Goal: Find specific page/section: Find specific page/section

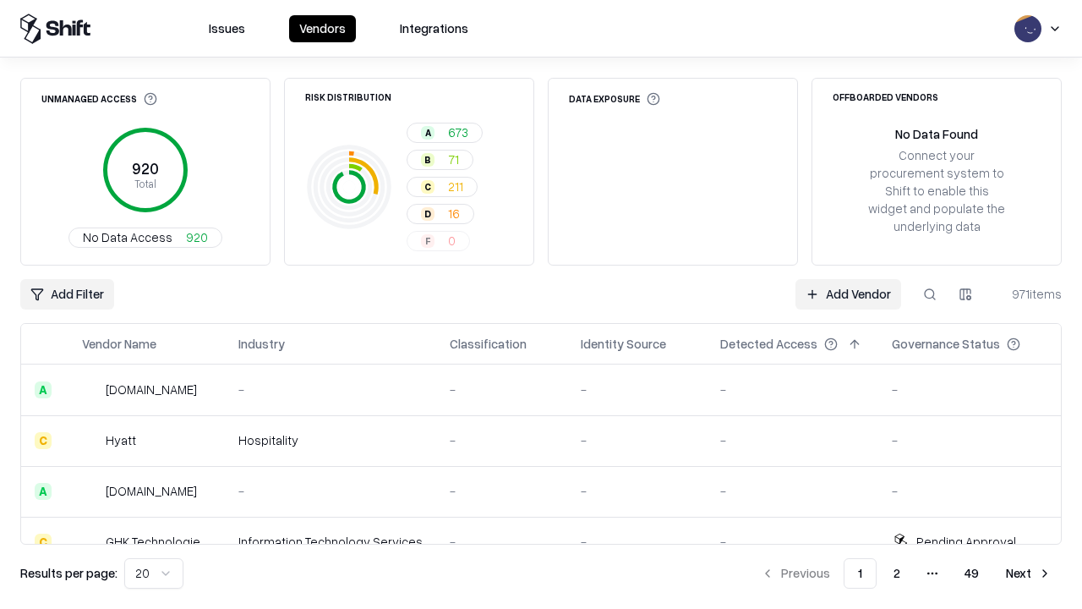
click at [965, 294] on html "Issues Vendors Integrations Unmanaged Access 920 Total No Data Access 920 Risk …" at bounding box center [541, 304] width 1082 height 609
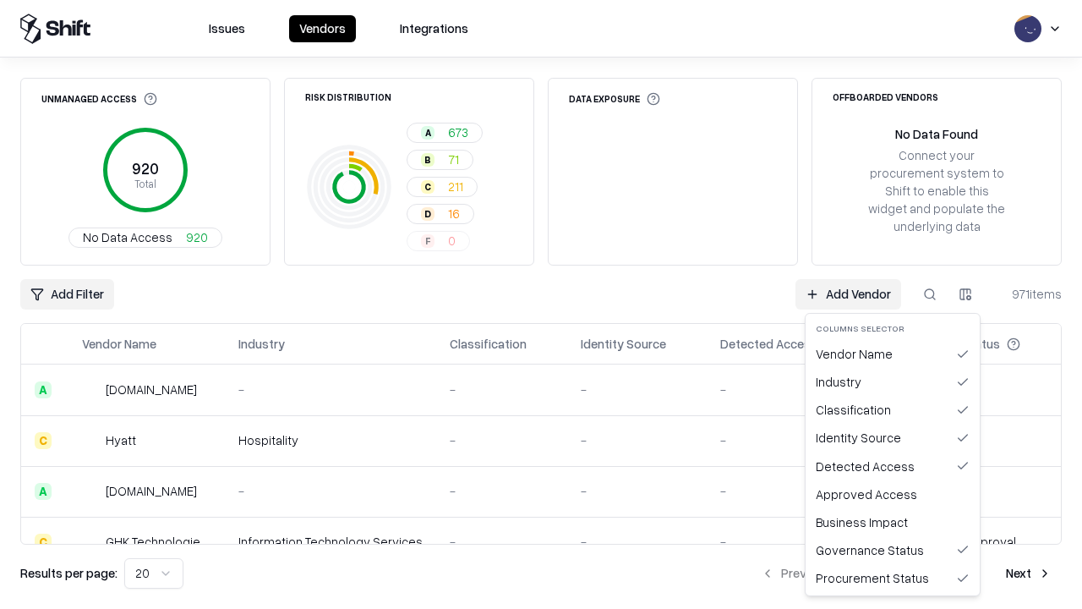
click at [541, 304] on html "Issues Vendors Integrations Unmanaged Access 920 Total No Data Access 920 Risk …" at bounding box center [541, 304] width 1082 height 609
click at [965, 294] on html "Issues Vendors Integrations Unmanaged Access 920 Total No Data Access 920 Risk …" at bounding box center [541, 304] width 1082 height 609
click at [893, 353] on div "Vendor Name" at bounding box center [892, 354] width 167 height 28
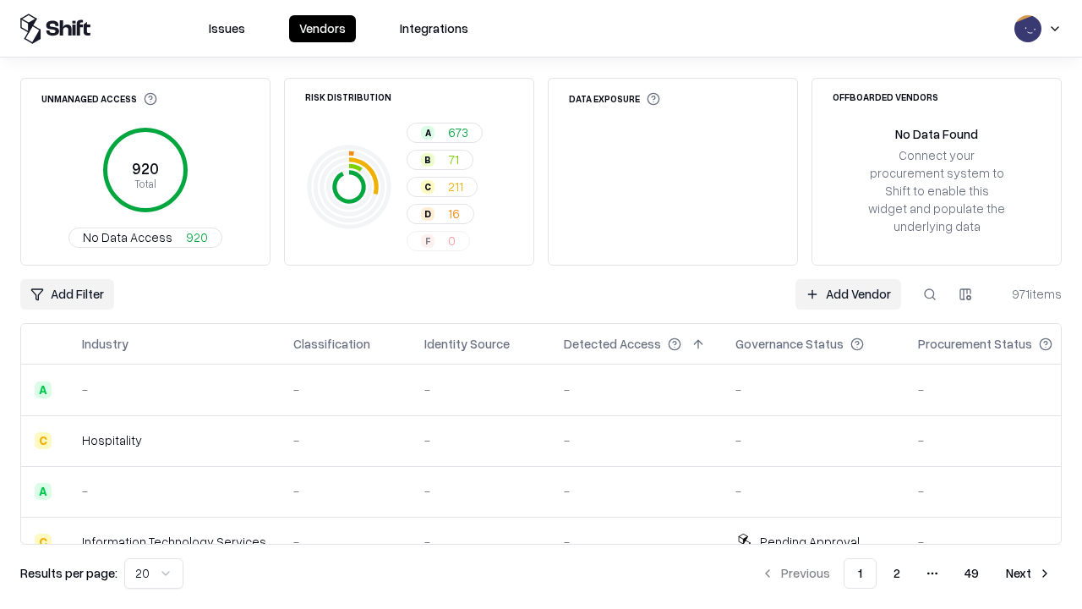
click at [965, 294] on html "Issues Vendors Integrations Unmanaged Access 920 Total No Data Access 920 Risk …" at bounding box center [541, 304] width 1082 height 609
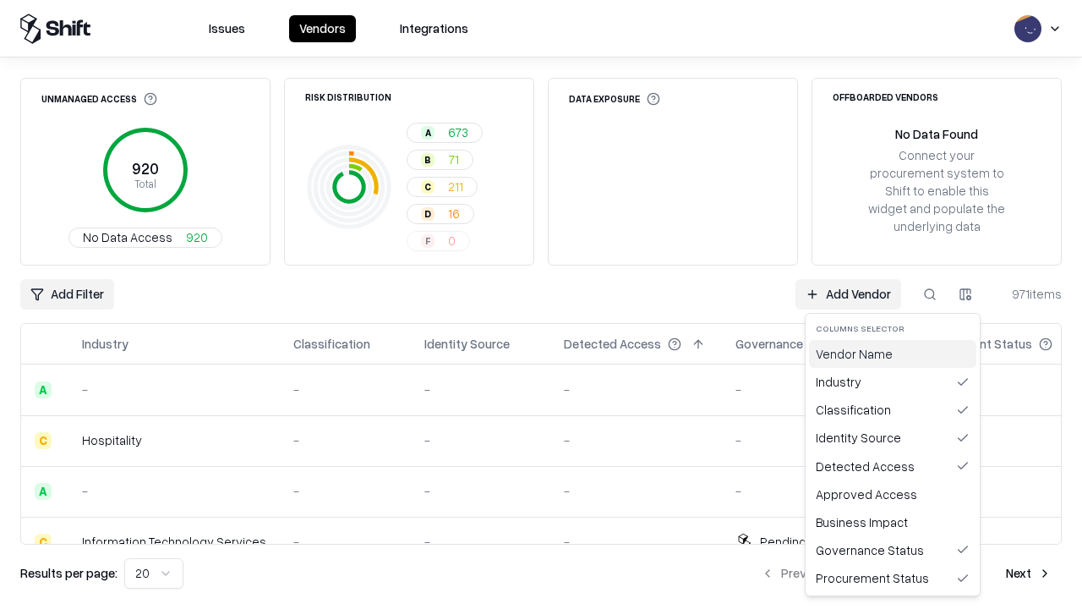
click at [893, 353] on div "Vendor Name" at bounding box center [892, 354] width 167 height 28
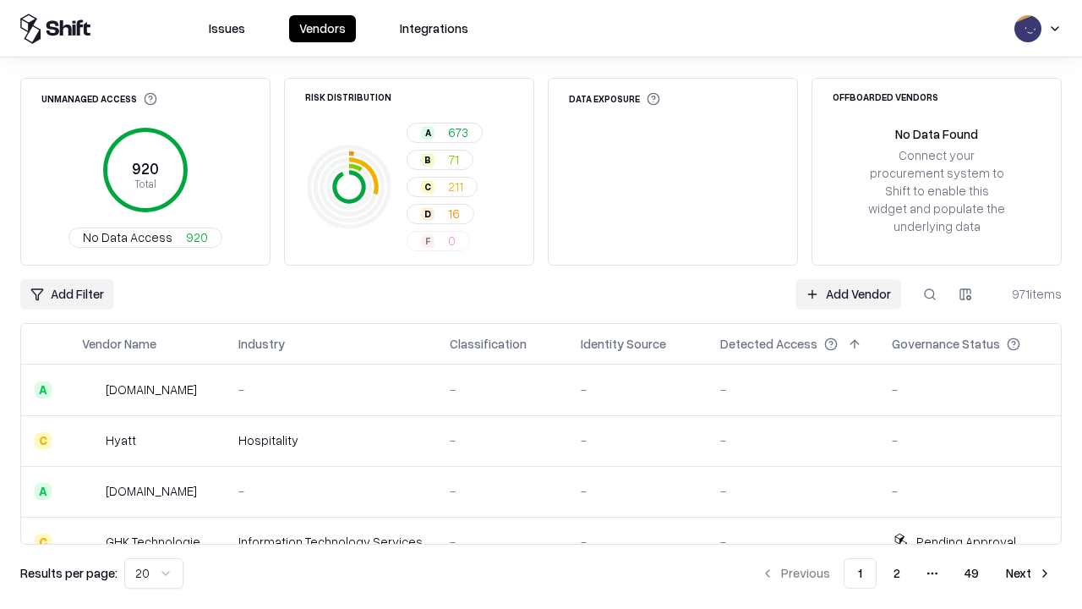
click at [965, 294] on html "Issues Vendors Integrations Unmanaged Access 920 Total No Data Access 920 Risk …" at bounding box center [541, 304] width 1082 height 609
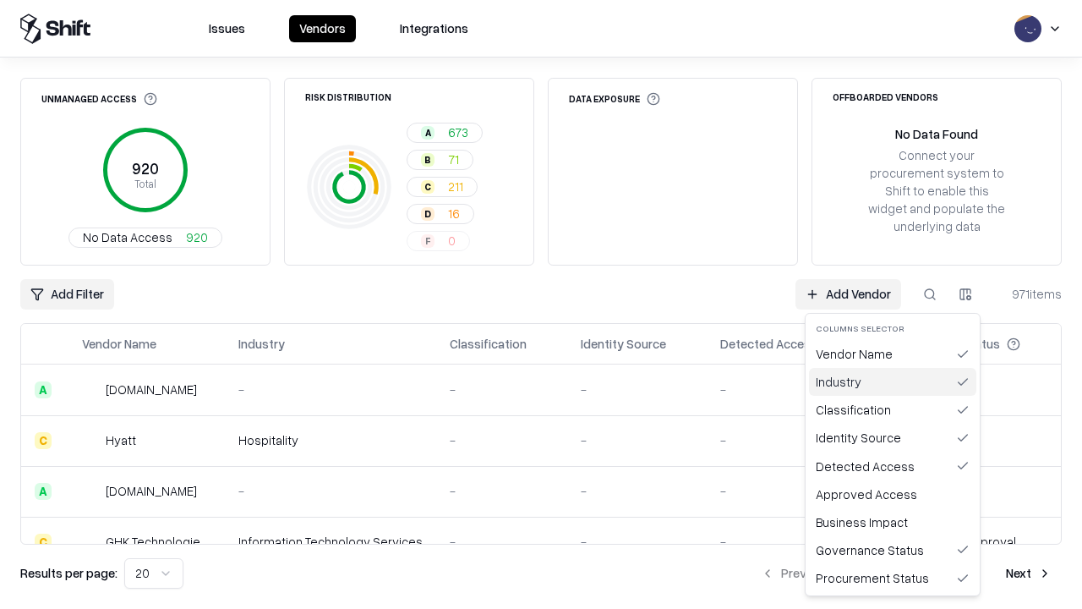
click at [893, 381] on div "Industry" at bounding box center [892, 382] width 167 height 28
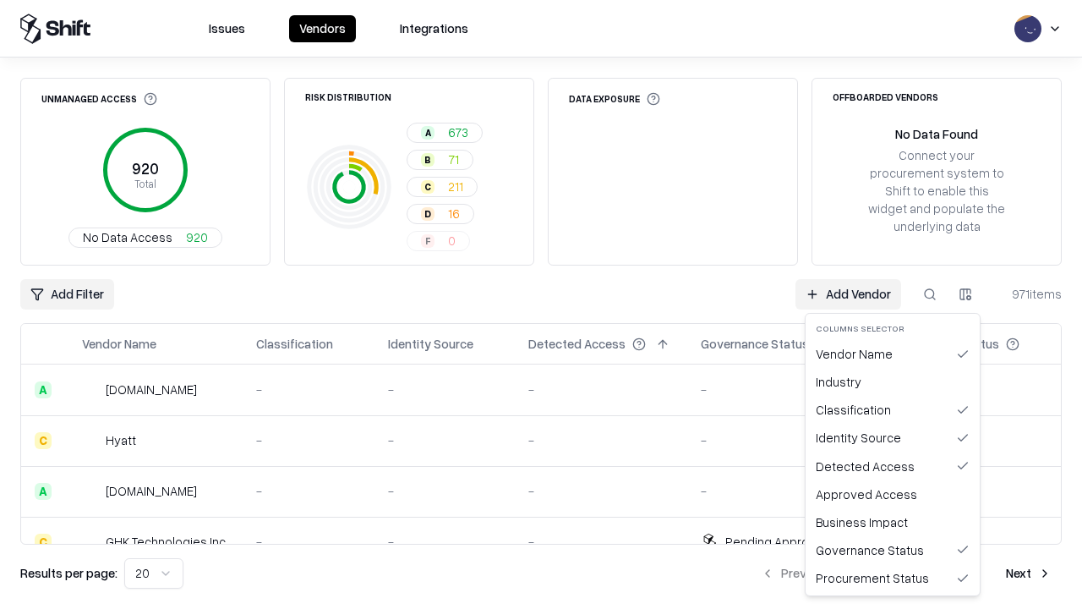
click at [965, 294] on html "Issues Vendors Integrations Unmanaged Access 920 Total No Data Access 920 Risk …" at bounding box center [541, 304] width 1082 height 609
click at [893, 381] on div "Industry" at bounding box center [892, 382] width 167 height 28
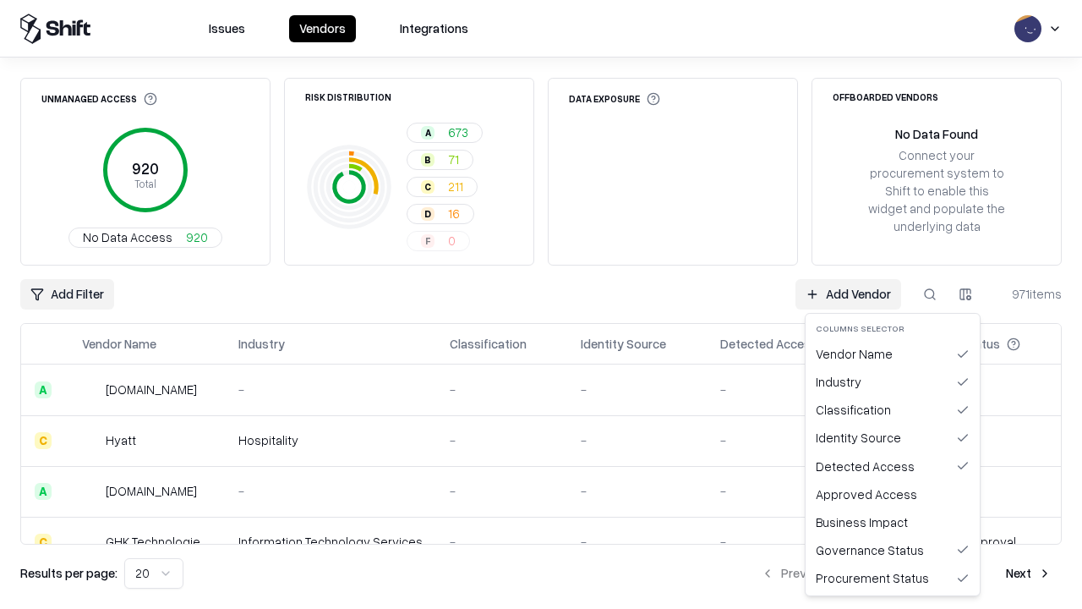
click at [965, 294] on html "Issues Vendors Integrations Unmanaged Access 920 Total No Data Access 920 Risk …" at bounding box center [541, 304] width 1082 height 609
click at [893, 409] on div "Classification" at bounding box center [892, 410] width 167 height 28
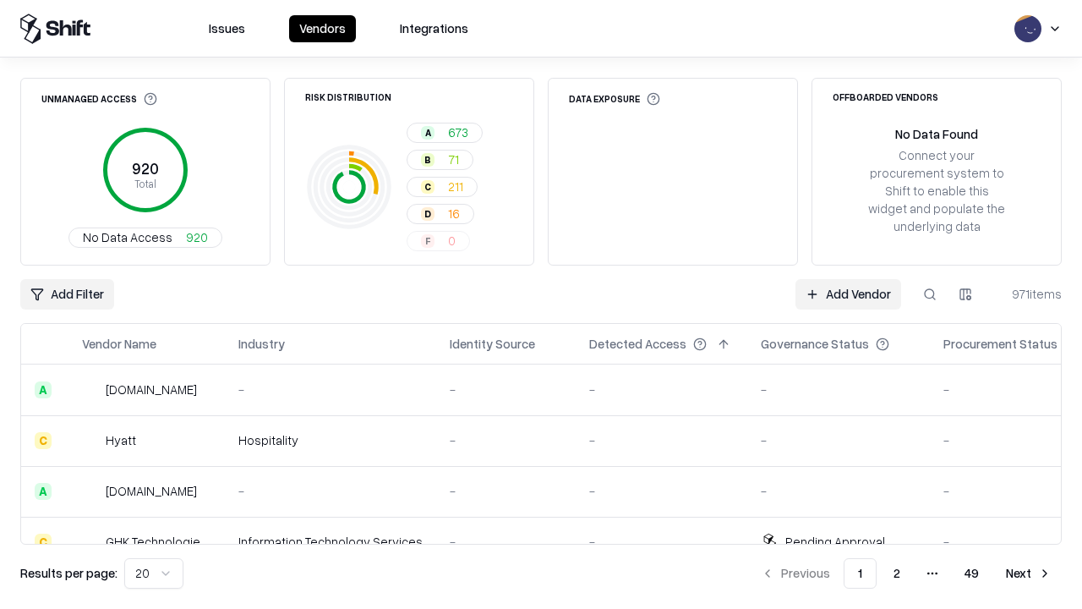
click at [965, 294] on html "Issues Vendors Integrations Unmanaged Access 920 Total No Data Access 920 Risk …" at bounding box center [541, 304] width 1082 height 609
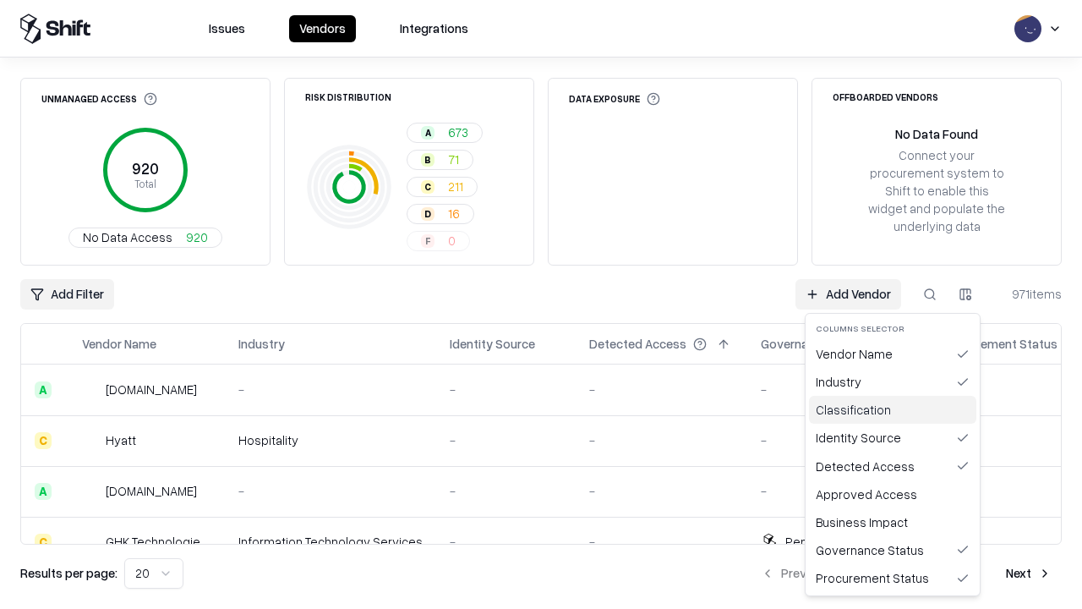
click at [893, 409] on div "Classification" at bounding box center [892, 410] width 167 height 28
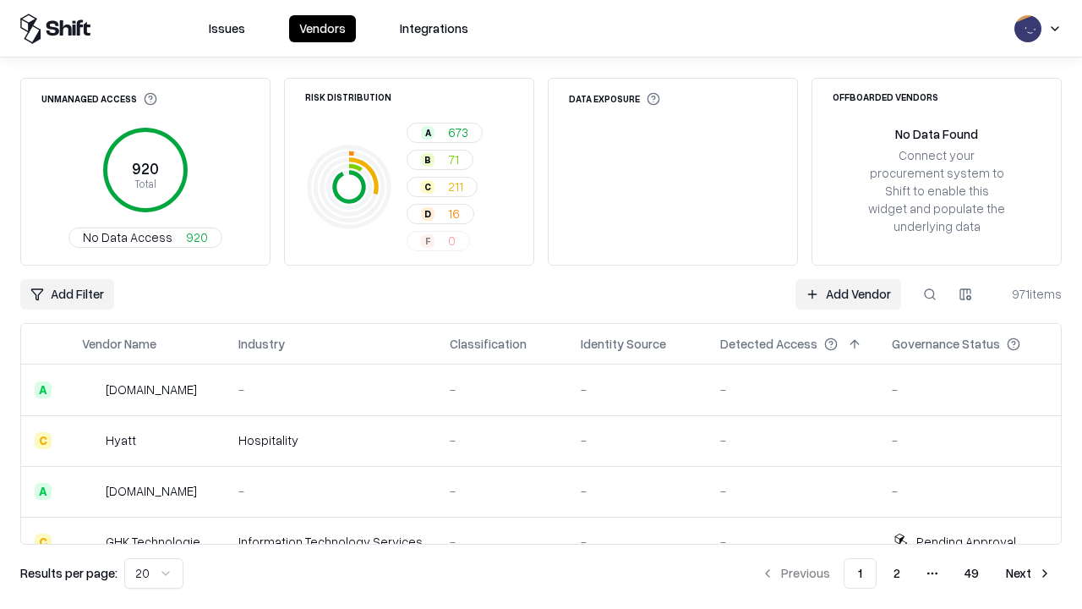
click at [965, 294] on html "Issues Vendors Integrations Unmanaged Access 920 Total No Data Access 920 Risk …" at bounding box center [541, 304] width 1082 height 609
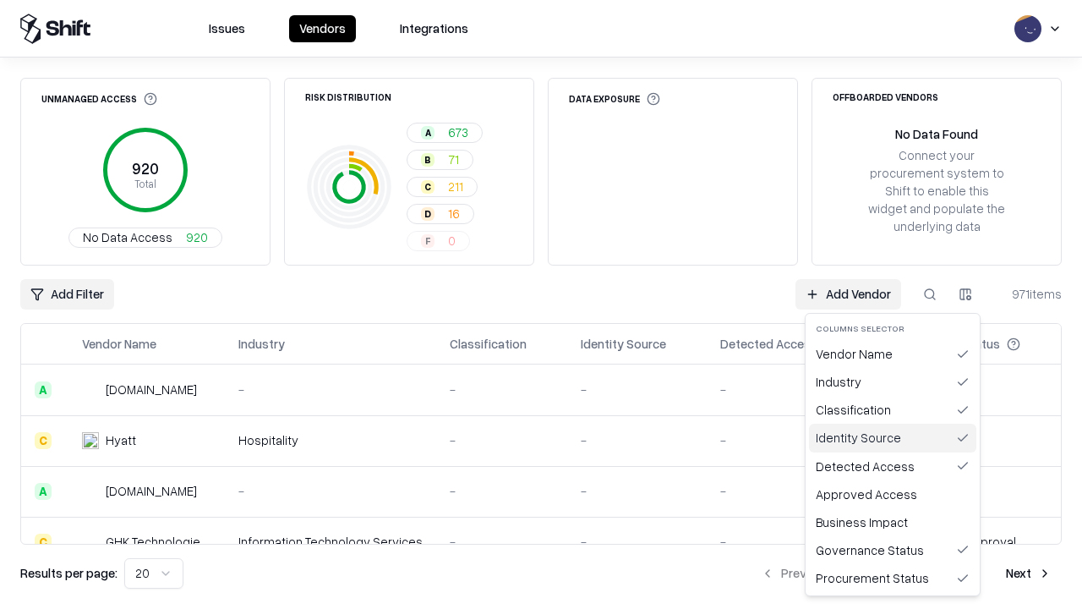
click at [893, 437] on div "Identity Source" at bounding box center [892, 437] width 167 height 28
